Goal: Information Seeking & Learning: Learn about a topic

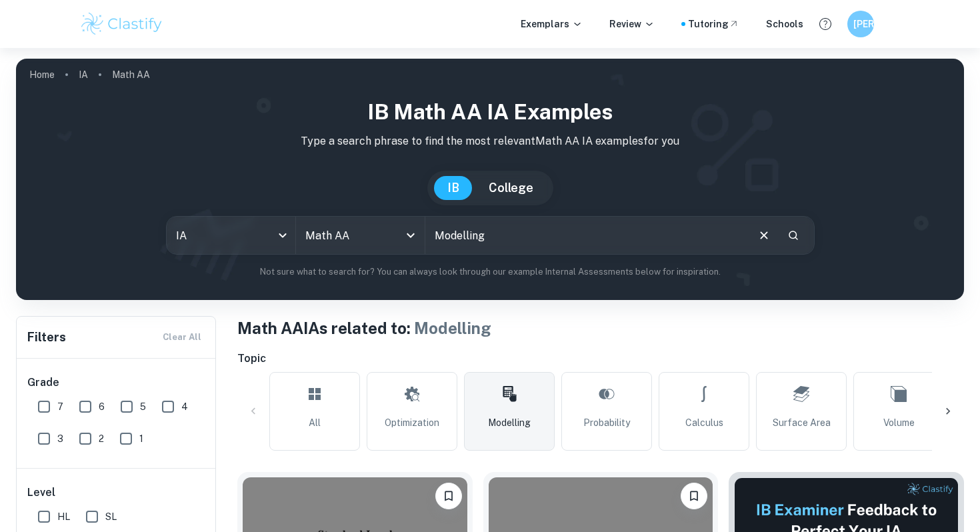
scroll to position [419, 0]
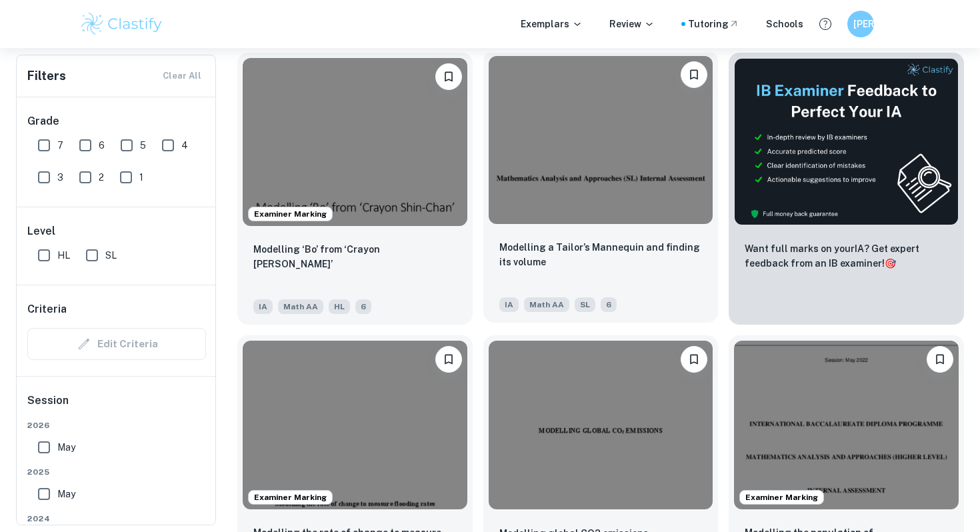
click at [555, 185] on img at bounding box center [601, 140] width 225 height 168
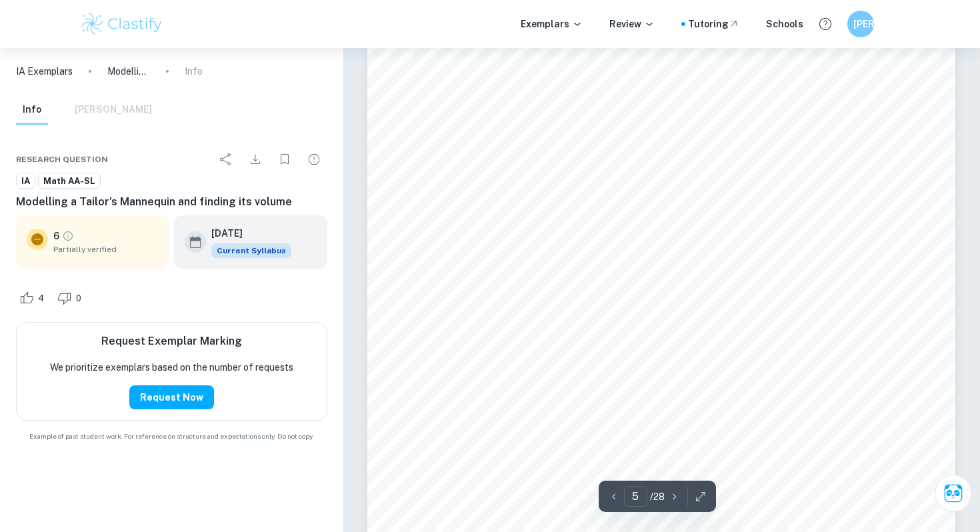
scroll to position [3586, 0]
type input "6"
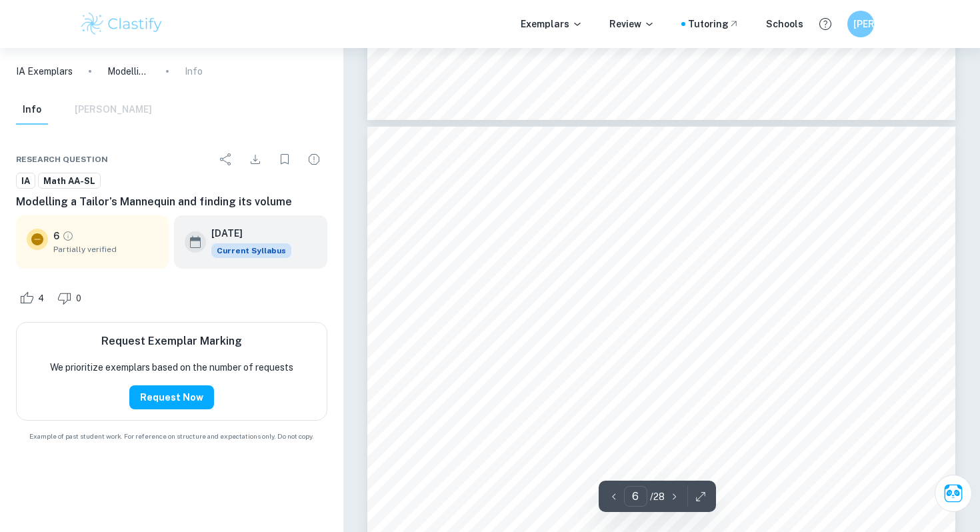
scroll to position [4684, 0]
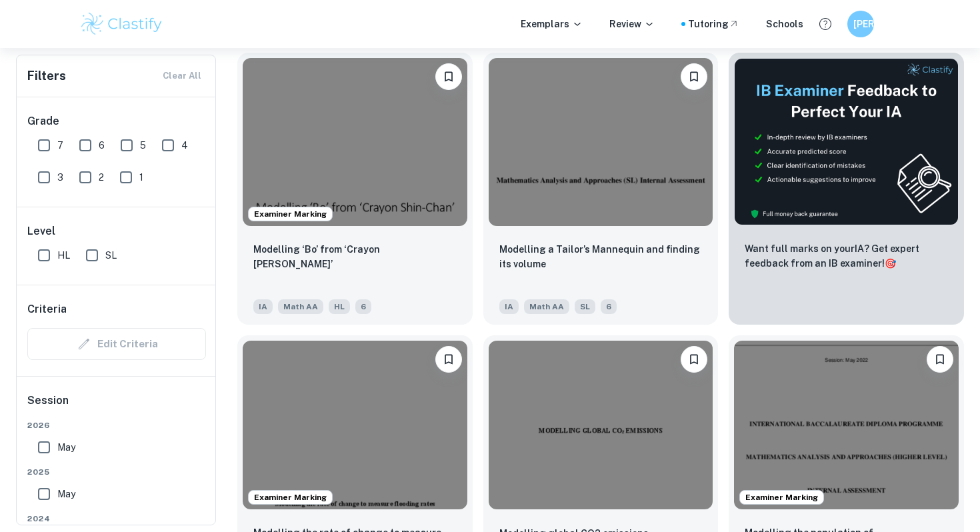
scroll to position [589, 0]
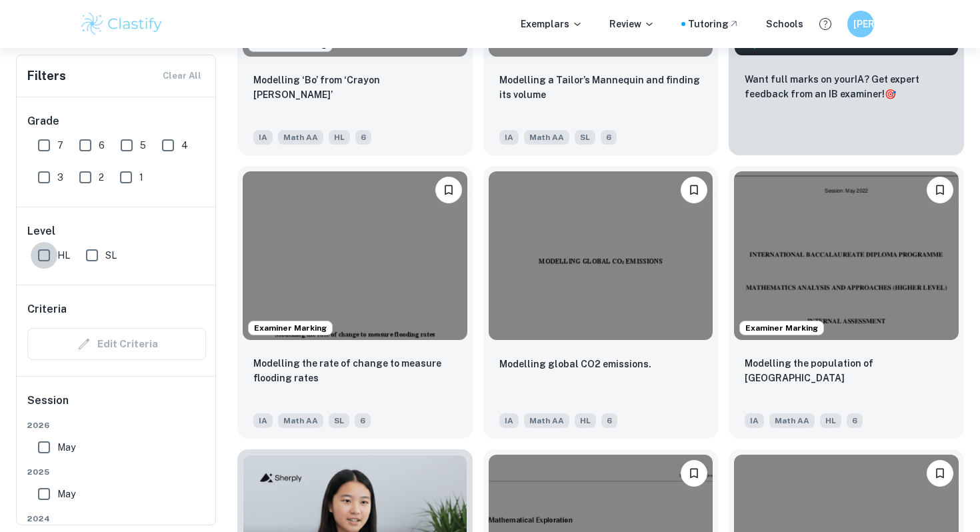
click at [51, 249] on input "HL" at bounding box center [44, 255] width 27 height 27
checkbox input "true"
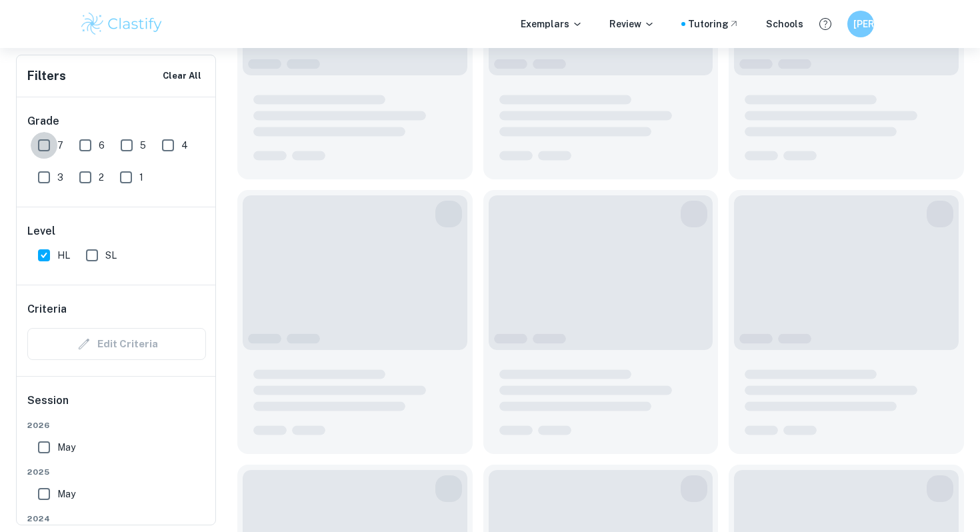
click at [51, 137] on input "7" at bounding box center [44, 145] width 27 height 27
checkbox input "true"
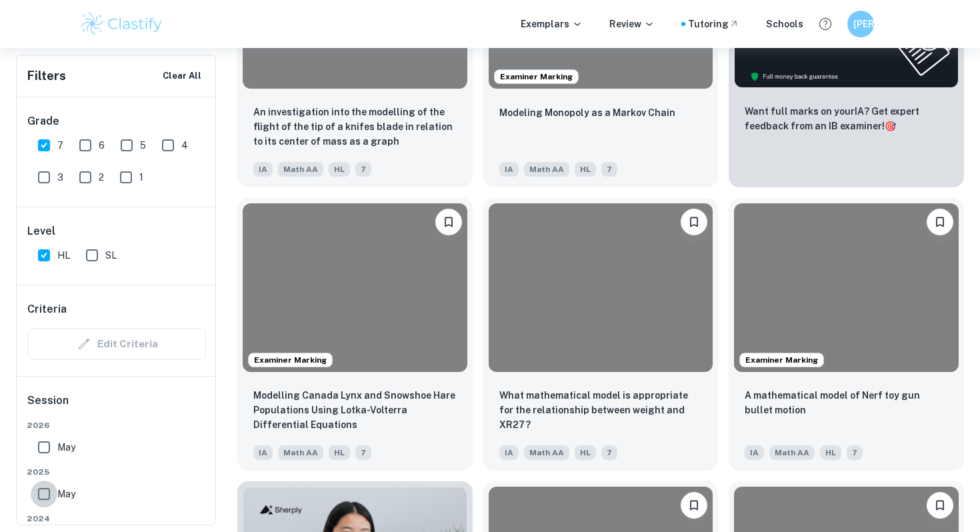
click at [55, 497] on input "May" at bounding box center [44, 494] width 27 height 27
checkbox input "true"
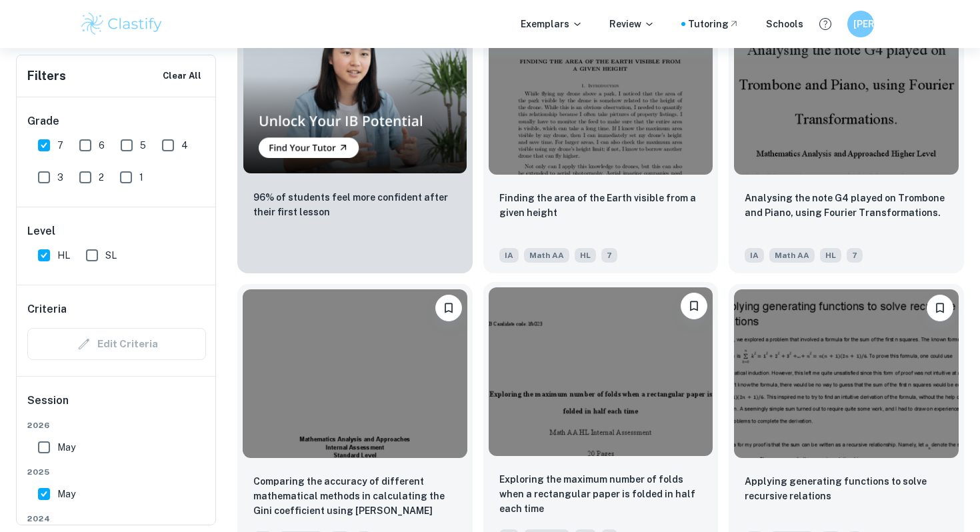
scroll to position [1093, 0]
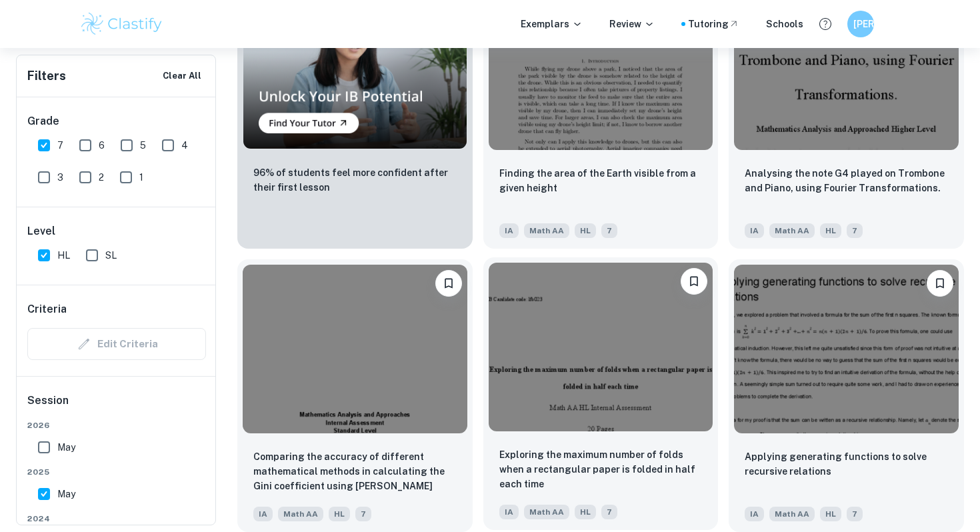
click at [641, 394] on img at bounding box center [601, 347] width 225 height 168
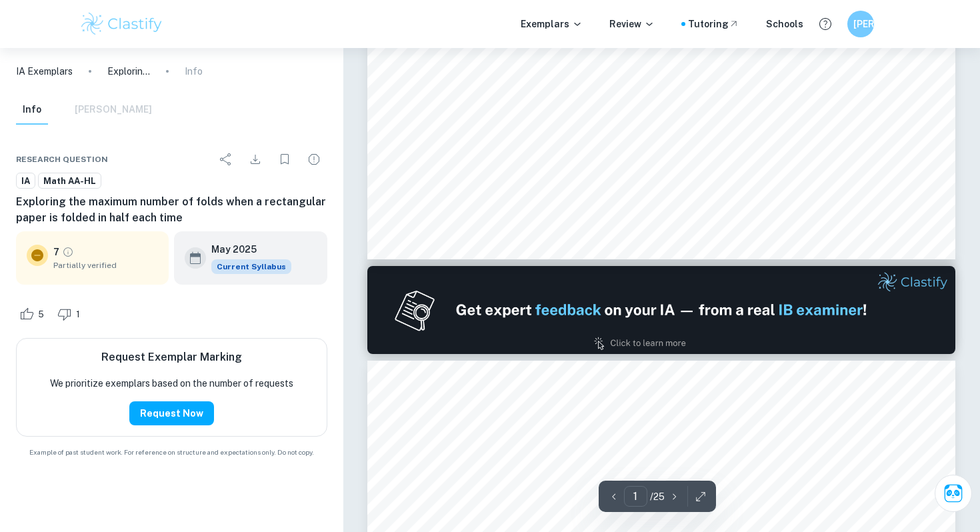
scroll to position [117, 0]
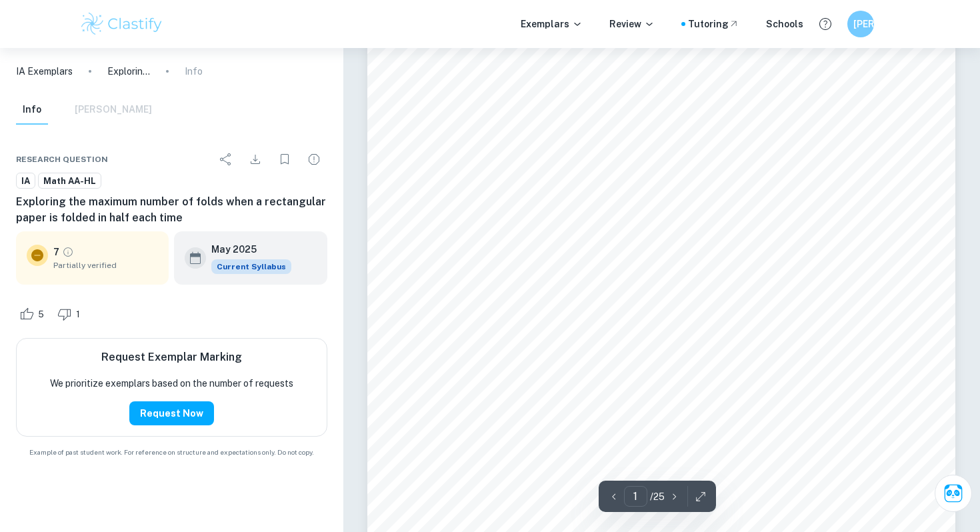
click at [428, 169] on span "Exploring the maximum number of folds when a rectangular paper is" at bounding box center [660, 167] width 467 height 16
drag, startPoint x: 427, startPoint y: 283, endPoint x: 735, endPoint y: 296, distance: 309.0
click at [735, 296] on div "IB Candidate code: lfb023 Exploring the maximum number of folds when a rectangu…" at bounding box center [661, 476] width 588 height 831
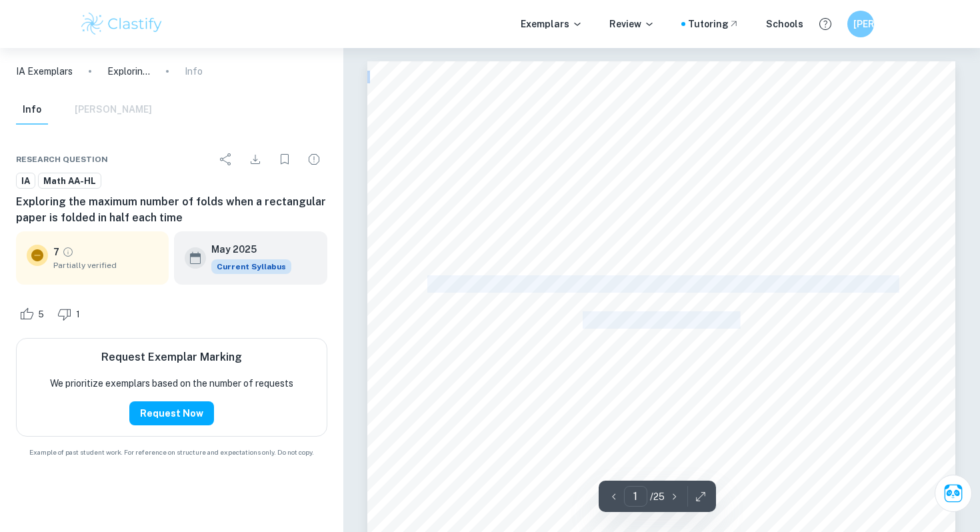
drag, startPoint x: 739, startPoint y: 315, endPoint x: 430, endPoint y: 285, distance: 310.8
click at [430, 285] on div "IB Candidate code: lfb023 Exploring the maximum number of folds when a rectangu…" at bounding box center [661, 476] width 588 height 831
copy div "Exploring the maximum number of folds when a rectangular paper is folded in hal…"
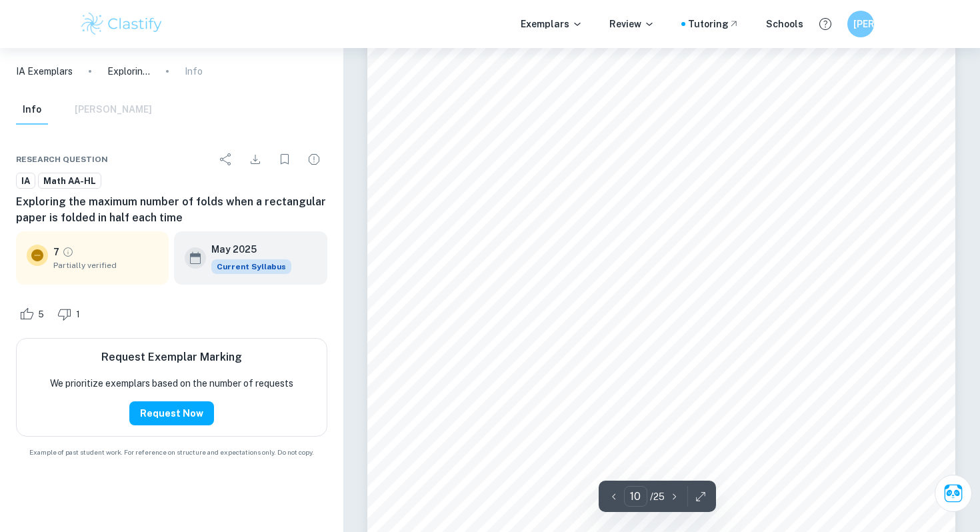
scroll to position [8630, 0]
type input "14"
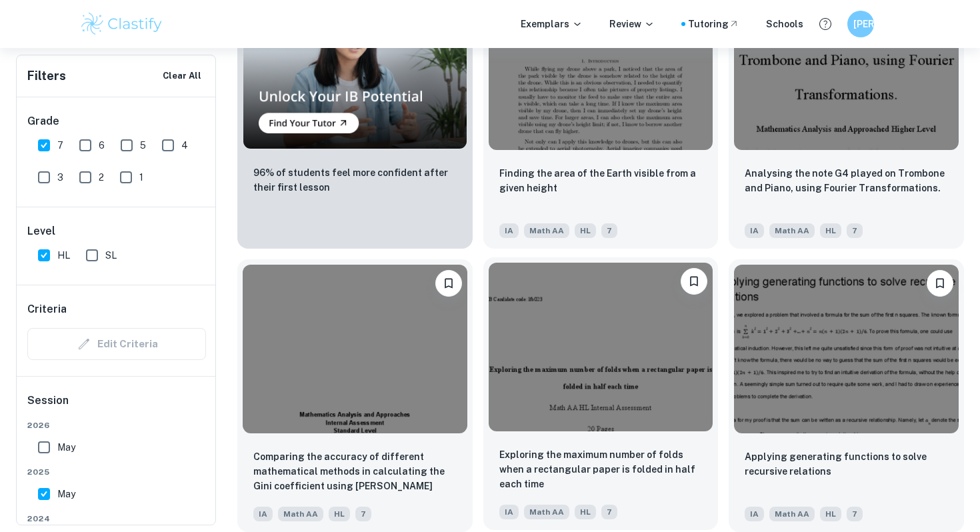
scroll to position [757, 0]
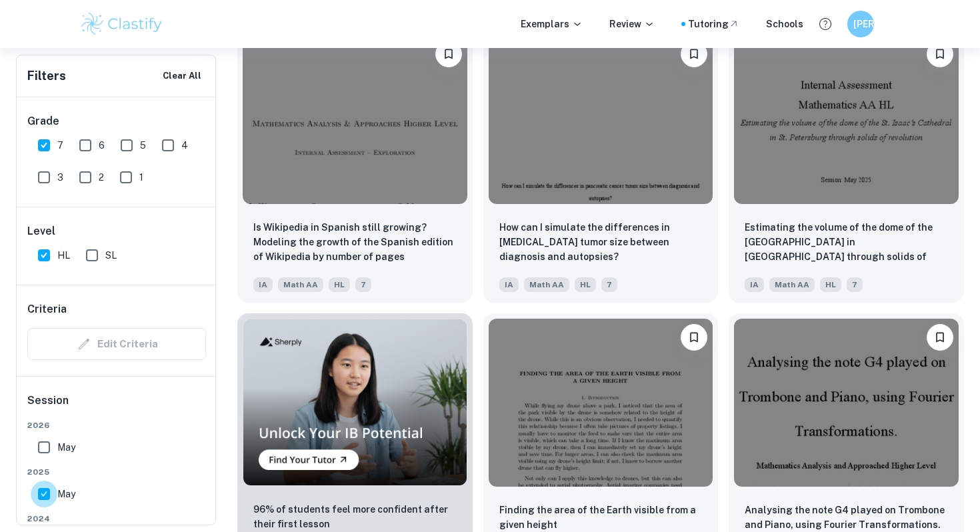
click at [56, 483] on input "May" at bounding box center [44, 494] width 27 height 27
checkbox input "false"
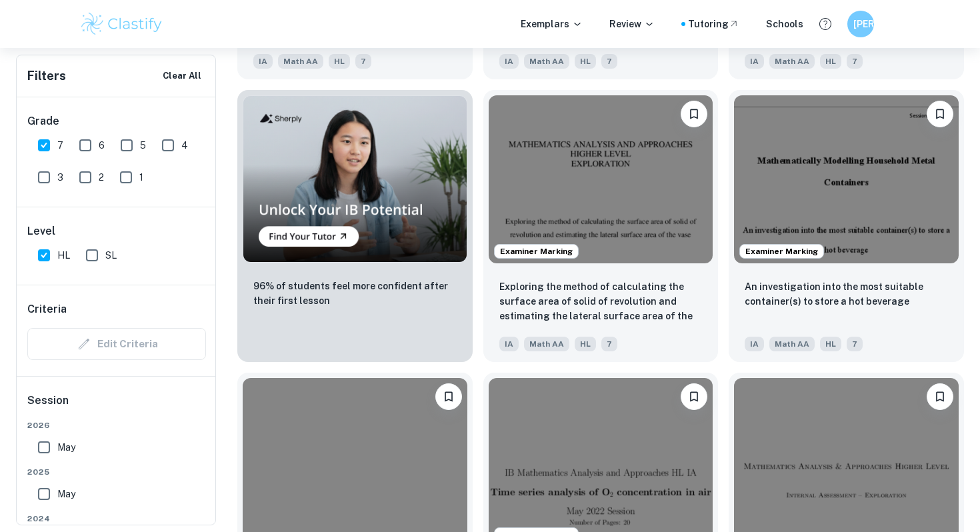
scroll to position [981, 0]
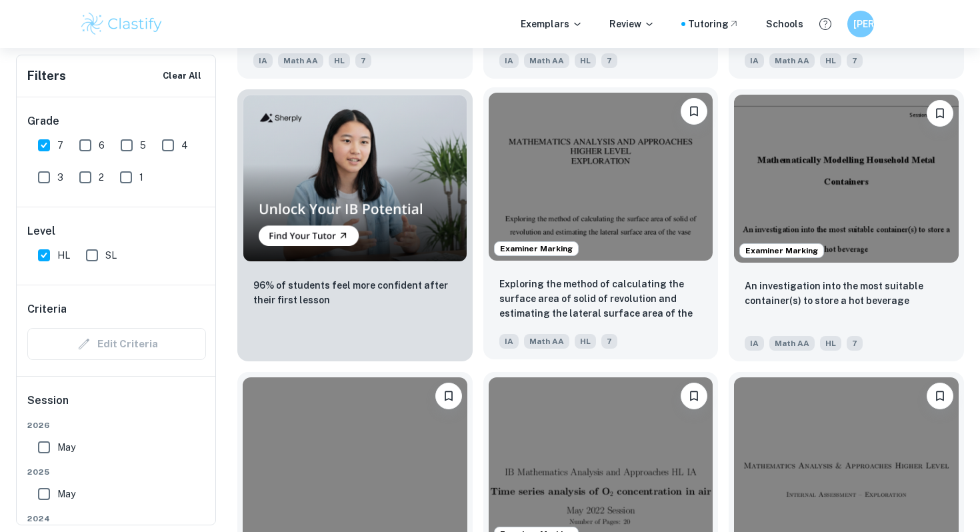
click at [568, 236] on img at bounding box center [601, 177] width 225 height 168
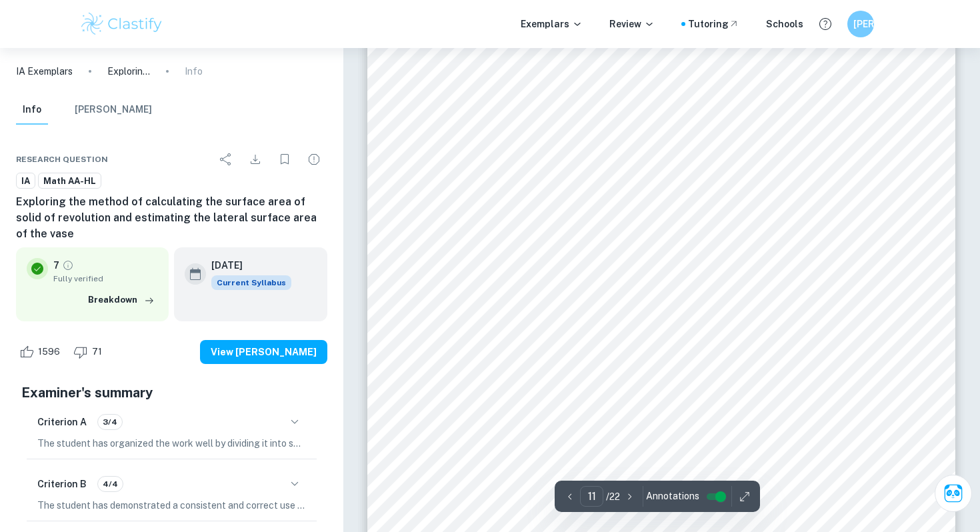
scroll to position [8746, 0]
type input "9"
